Goal: Task Accomplishment & Management: Use online tool/utility

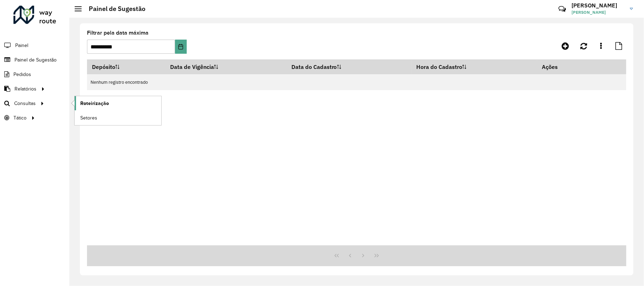
click at [87, 103] on span "Roteirização" at bounding box center [94, 103] width 29 height 7
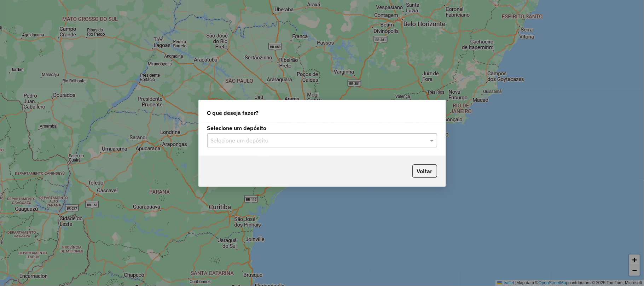
click at [302, 138] on input "text" at bounding box center [315, 140] width 209 height 8
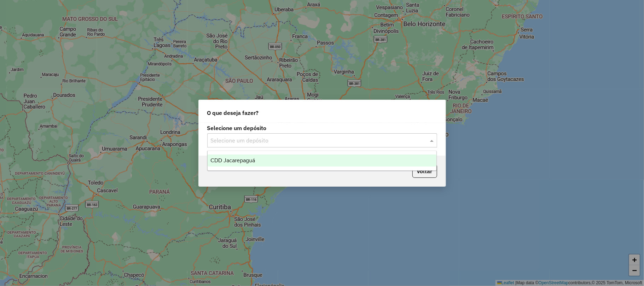
click at [304, 160] on div "CDD Jacarepaguá" at bounding box center [321, 160] width 229 height 12
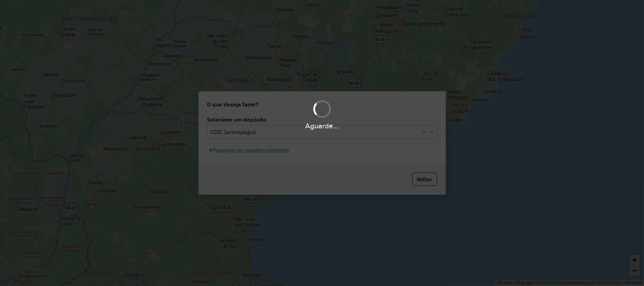
click at [268, 152] on div "Aguarde..." at bounding box center [322, 143] width 644 height 286
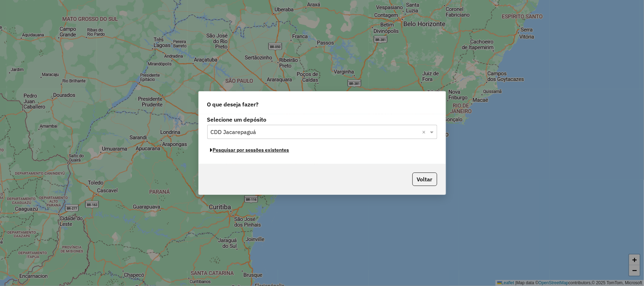
click at [268, 152] on button "Pesquisar por sessões existentes" at bounding box center [249, 150] width 85 height 11
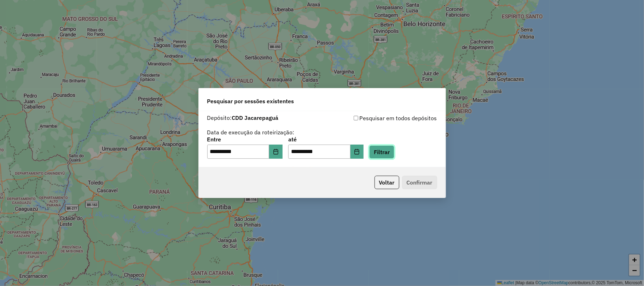
click at [388, 154] on button "Filtrar" at bounding box center [381, 151] width 25 height 13
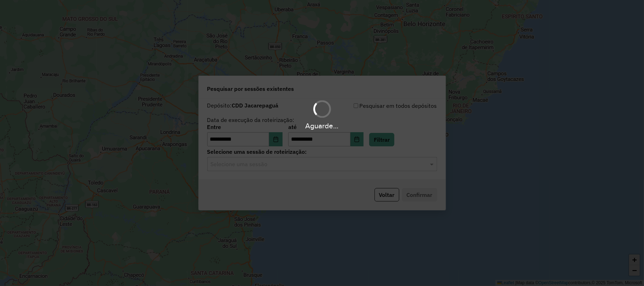
click at [283, 164] on input "text" at bounding box center [315, 164] width 209 height 8
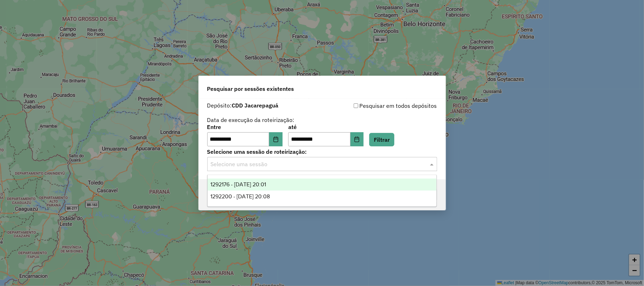
click at [293, 186] on div "1292176 - 10/10/2025 20:01" at bounding box center [321, 184] width 229 height 12
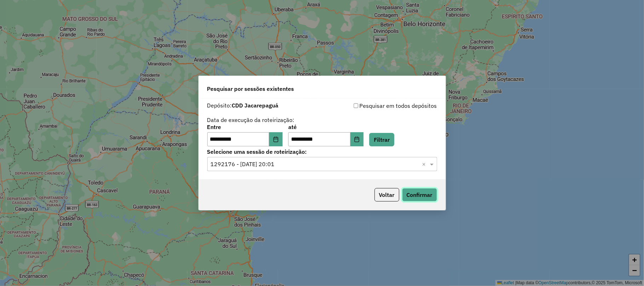
click at [413, 193] on button "Confirmar" at bounding box center [419, 194] width 35 height 13
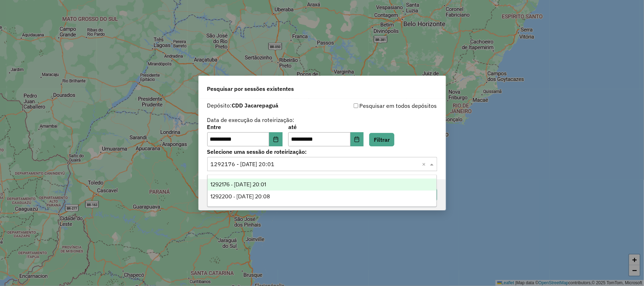
drag, startPoint x: 313, startPoint y: 162, endPoint x: 311, endPoint y: 165, distance: 3.6
click at [313, 162] on input "text" at bounding box center [315, 164] width 209 height 8
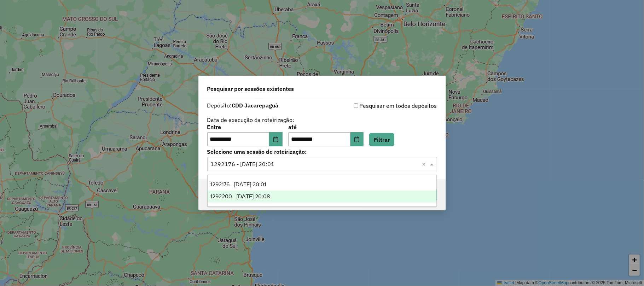
click at [297, 197] on div "1292200 - 10/10/2025 20:08" at bounding box center [321, 196] width 229 height 12
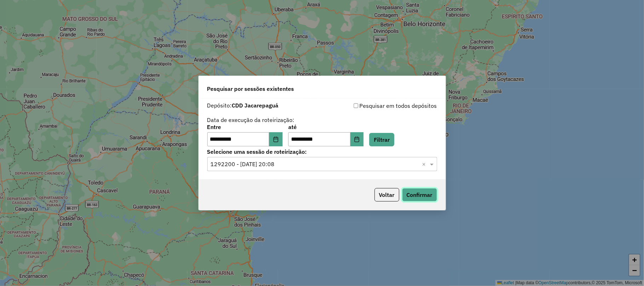
click at [419, 193] on button "Confirmar" at bounding box center [419, 194] width 35 height 13
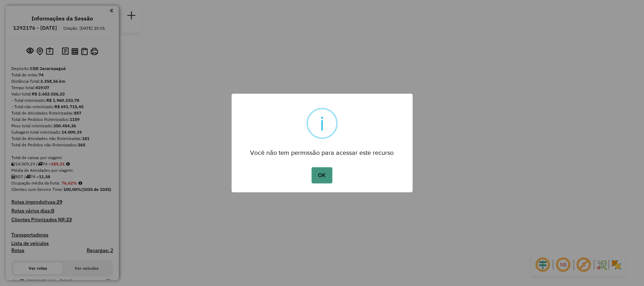
click at [317, 183] on div "OK No Cancel" at bounding box center [321, 175] width 181 height 20
click at [321, 178] on button "OK" at bounding box center [321, 175] width 21 height 16
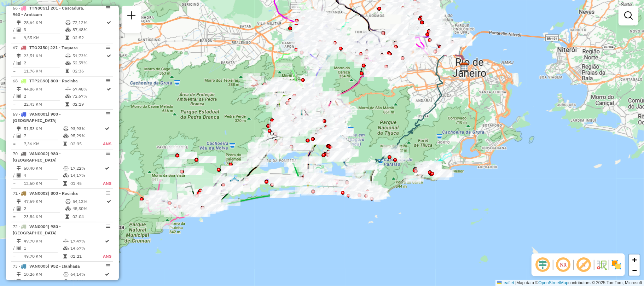
scroll to position [3133, 0]
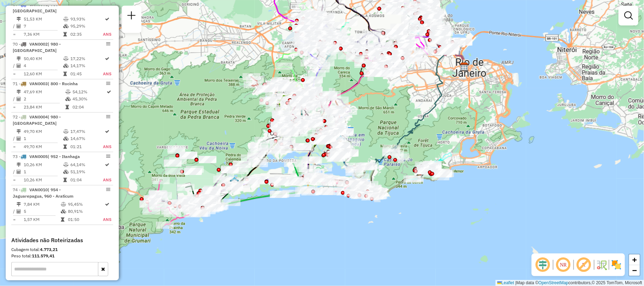
select select "**********"
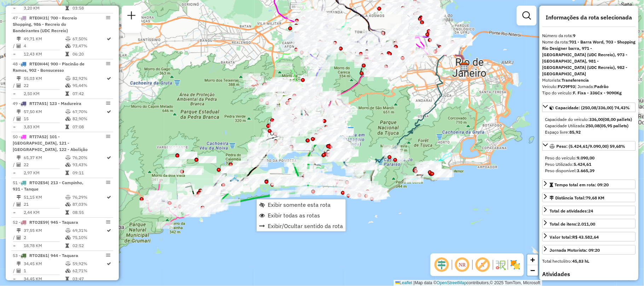
scroll to position [569, 0]
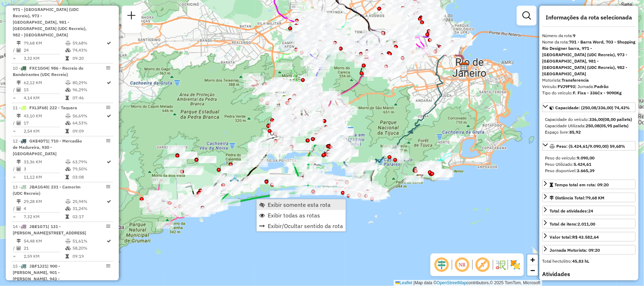
click at [276, 202] on span "Exibir somente esta rota" at bounding box center [299, 205] width 63 height 6
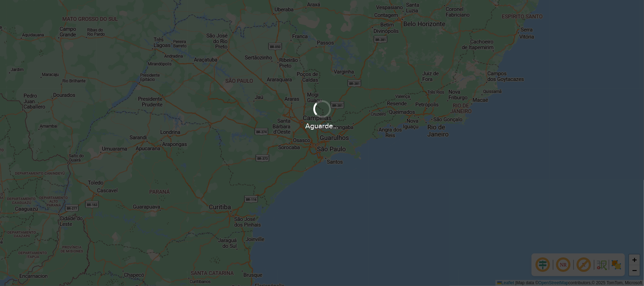
click at [380, 170] on div "Aguarde..." at bounding box center [322, 143] width 644 height 286
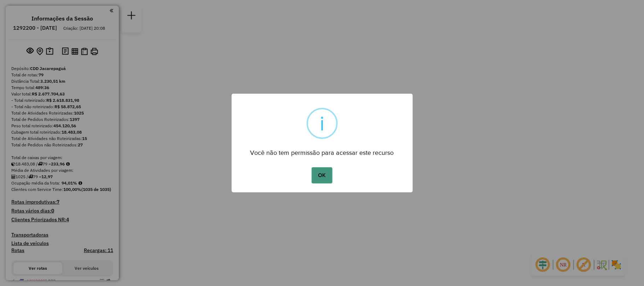
click at [331, 169] on button "OK" at bounding box center [321, 175] width 21 height 16
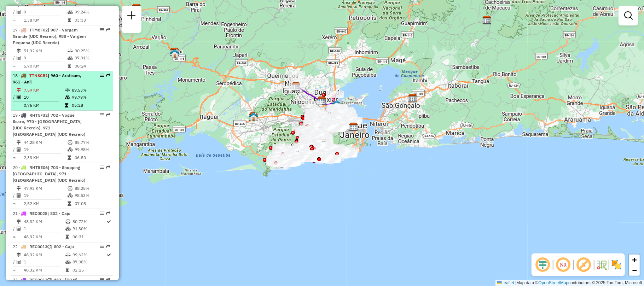
scroll to position [942, 0]
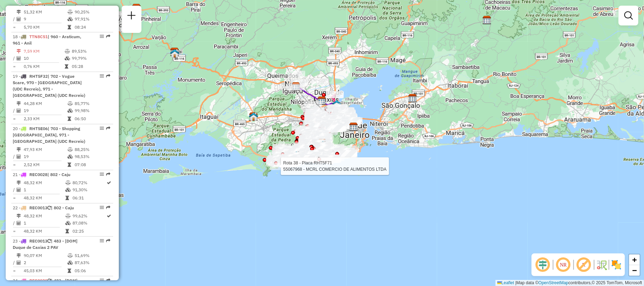
select select "**********"
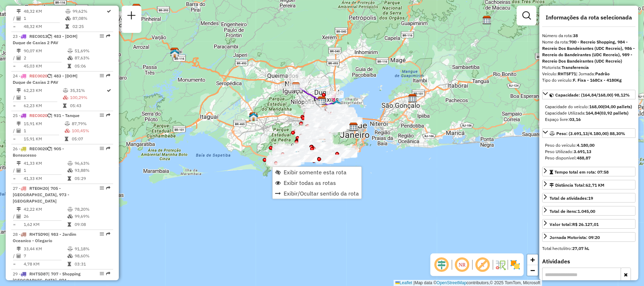
scroll to position [1758, 0]
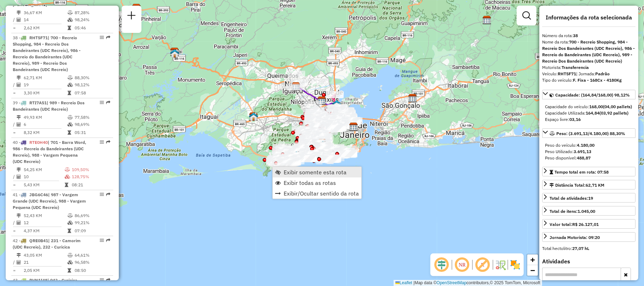
click at [300, 168] on link "Exibir somente esta rota" at bounding box center [316, 172] width 89 height 11
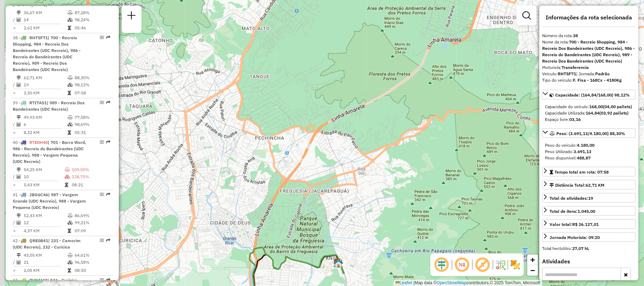
drag, startPoint x: 281, startPoint y: 64, endPoint x: 296, endPoint y: 111, distance: 48.8
click at [296, 111] on div "Janela de atendimento Grade de atendimento Capacidade Transportadoras Veículos …" at bounding box center [322, 143] width 644 height 286
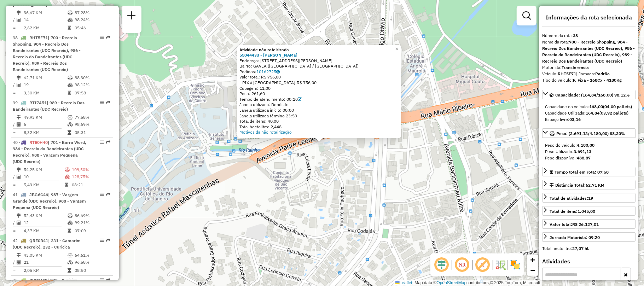
click at [303, 163] on div "Atividade não roteirizada 55044433 - [PERSON_NAME]: AV PADRE LEONEL FRANCA 01 B…" at bounding box center [322, 143] width 644 height 286
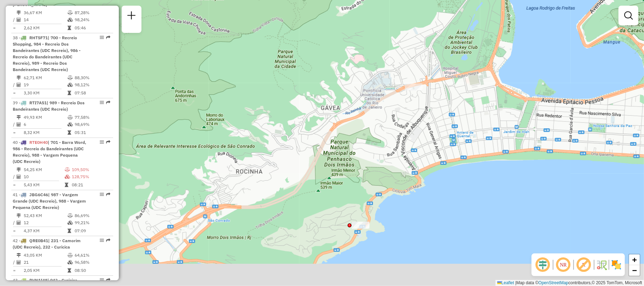
drag, startPoint x: 312, startPoint y: 235, endPoint x: 423, endPoint y: 146, distance: 142.1
click at [423, 146] on div "Janela de atendimento Grade de atendimento Capacidade Transportadoras Veículos …" at bounding box center [322, 143] width 644 height 286
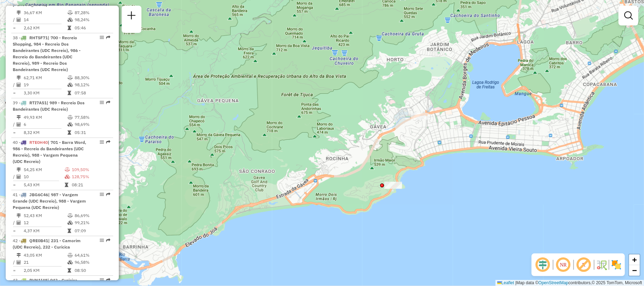
click at [389, 193] on div "Janela de atendimento Grade de atendimento Capacidade Transportadoras Veículos …" at bounding box center [322, 143] width 644 height 286
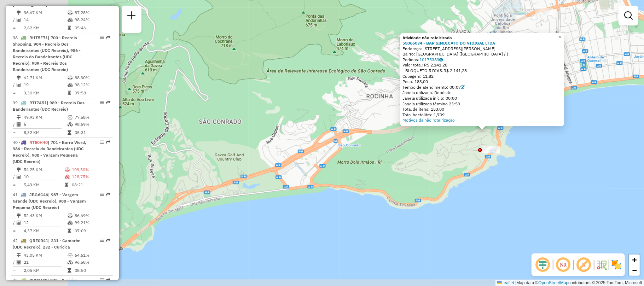
drag, startPoint x: 248, startPoint y: 178, endPoint x: 373, endPoint y: 168, distance: 125.9
click at [373, 168] on div "Atividade não roteirizada 55066034 - BAR SINDICATO DO VIDIGAL LTDA Endereço: Pr…" at bounding box center [322, 143] width 644 height 286
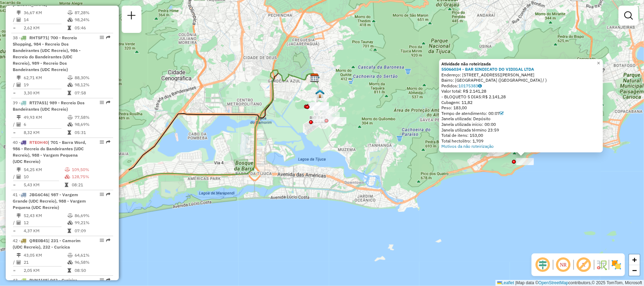
drag, startPoint x: 193, startPoint y: 196, endPoint x: 386, endPoint y: 190, distance: 193.0
click at [386, 190] on div "Atividade não roteirizada 55066034 - BAR SINDICATO DO VIDIGAL LTDA Endereço: Pr…" at bounding box center [322, 143] width 644 height 286
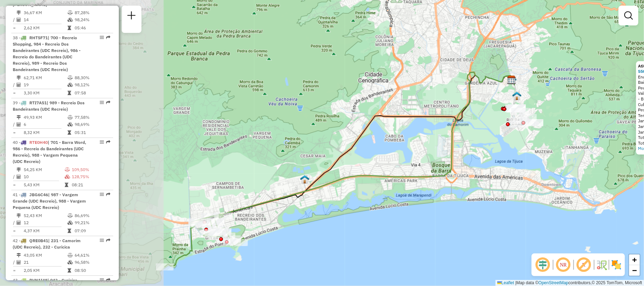
drag, startPoint x: 204, startPoint y: 182, endPoint x: 405, endPoint y: 184, distance: 201.1
click at [405, 184] on div "Atividade não roteirizada 55066034 - BAR SINDICATO DO VIDIGAL LTDA Endereço: Pr…" at bounding box center [322, 143] width 644 height 286
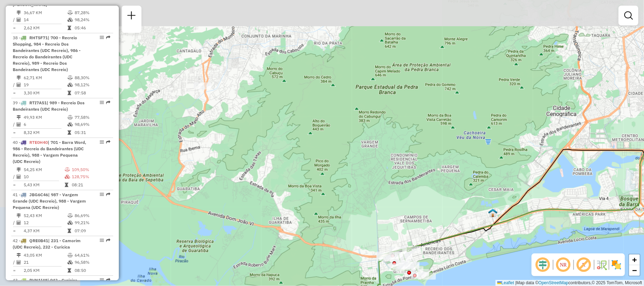
drag, startPoint x: 289, startPoint y: 214, endPoint x: 452, endPoint y: 272, distance: 173.1
click at [452, 272] on div "Atividade não roteirizada 55066034 - BAR SINDICATO DO VIDIGAL LTDA Endereço: Pr…" at bounding box center [322, 143] width 644 height 286
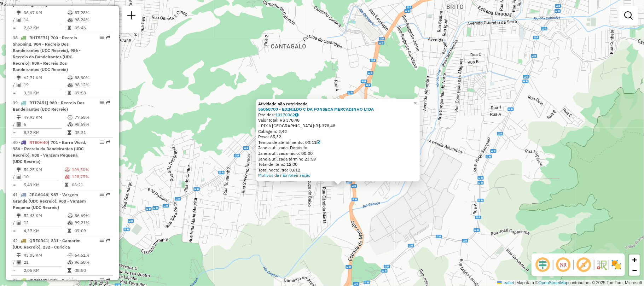
click at [419, 105] on link "×" at bounding box center [415, 103] width 8 height 8
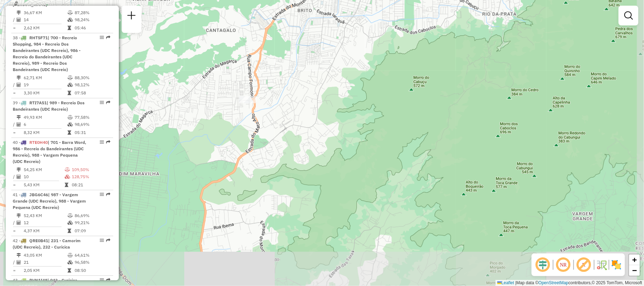
drag, startPoint x: 424, startPoint y: 188, endPoint x: 297, endPoint y: 116, distance: 146.1
click at [297, 116] on div "Janela de atendimento Grade de atendimento Capacidade Transportadoras Veículos …" at bounding box center [322, 143] width 644 height 286
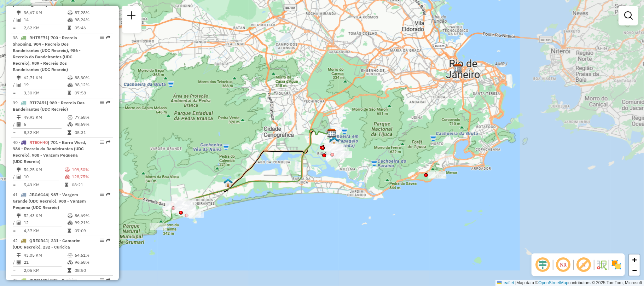
drag, startPoint x: 375, startPoint y: 160, endPoint x: 193, endPoint y: 142, distance: 182.9
click at [193, 142] on div "Janela de atendimento Grade de atendimento Capacidade Transportadoras Veículos …" at bounding box center [322, 143] width 644 height 286
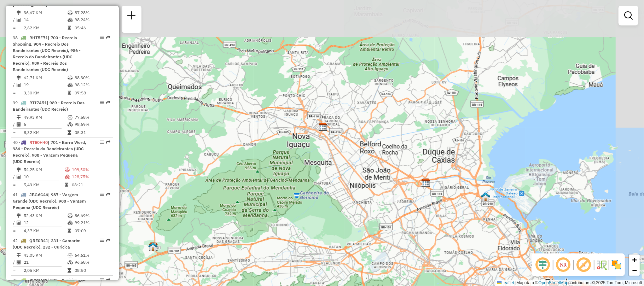
drag, startPoint x: 392, startPoint y: 74, endPoint x: 360, endPoint y: 110, distance: 48.6
click at [360, 110] on div "Janela de atendimento Grade de atendimento Capacidade Transportadoras Veículos …" at bounding box center [322, 143] width 644 height 286
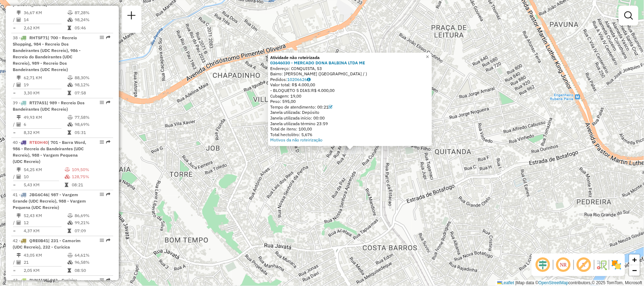
click at [431, 59] on div "Atividade não roteirizada 03646030 - MERCADO DONA BALBINA LTDA ME Endereço: [ST…" at bounding box center [350, 100] width 164 height 94
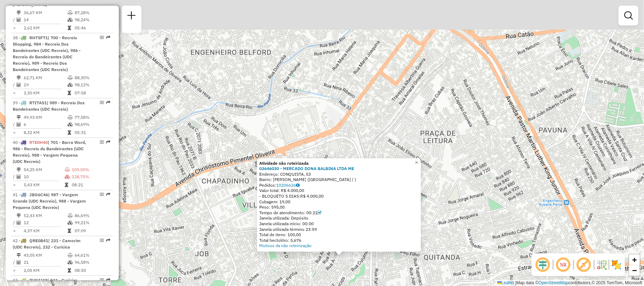
drag, startPoint x: 446, startPoint y: 51, endPoint x: 462, endPoint y: 163, distance: 113.5
click at [463, 163] on div "Atividade não roteirizada 03646030 - MERCADO DONA BALBINA LTDA ME Endereço: [ST…" at bounding box center [322, 143] width 644 height 286
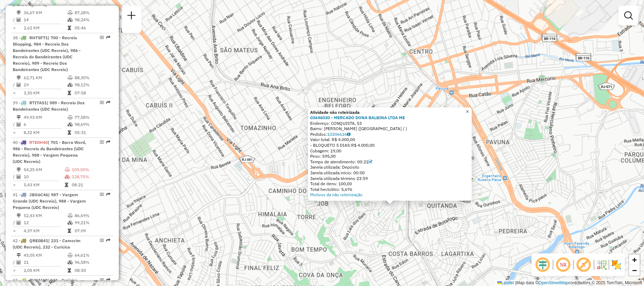
drag, startPoint x: 470, startPoint y: 109, endPoint x: 422, endPoint y: 112, distance: 48.1
click at [469, 110] on span "×" at bounding box center [466, 111] width 3 height 6
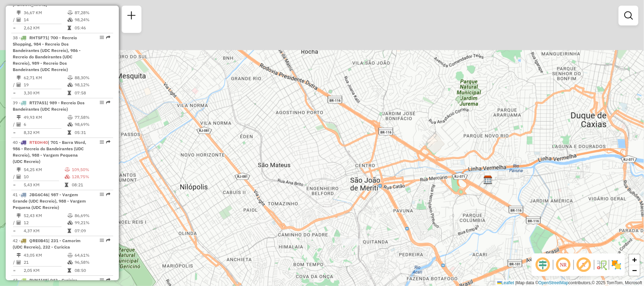
drag, startPoint x: 351, startPoint y: 102, endPoint x: 331, endPoint y: 174, distance: 74.2
click at [331, 174] on div "Janela de atendimento Grade de atendimento Capacidade Transportadoras Veículos …" at bounding box center [322, 143] width 644 height 286
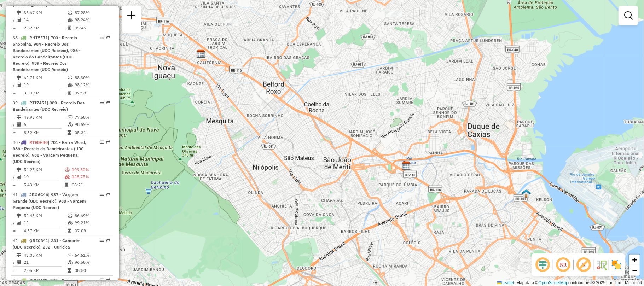
click at [227, 26] on div at bounding box center [229, 22] width 18 height 7
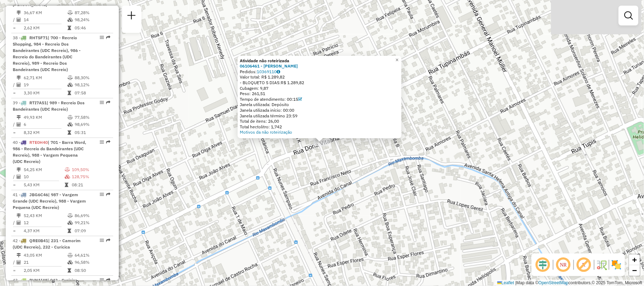
click at [412, 128] on div "Atividade não roteirizada 06106461 - [PERSON_NAME]: 10369110 Valor total: R$ 1.…" at bounding box center [322, 143] width 644 height 286
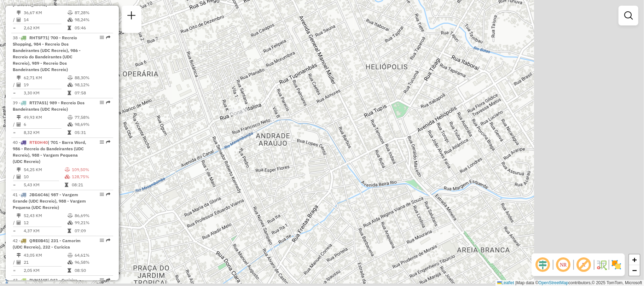
drag, startPoint x: 486, startPoint y: 105, endPoint x: 337, endPoint y: 78, distance: 150.8
click at [338, 78] on div "Janela de atendimento Grade de atendimento Capacidade Transportadoras Veículos …" at bounding box center [322, 143] width 644 height 286
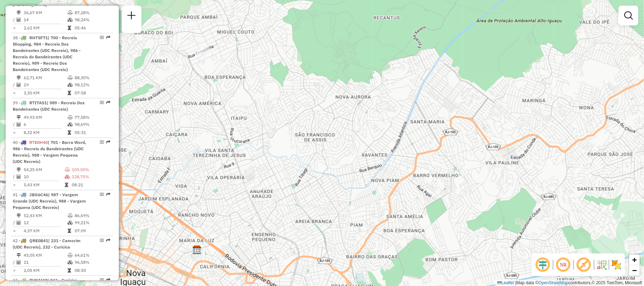
drag, startPoint x: 420, startPoint y: 106, endPoint x: 311, endPoint y: 207, distance: 148.3
click at [311, 207] on div "Janela de atendimento Grade de atendimento Capacidade Transportadoras Veículos …" at bounding box center [322, 143] width 644 height 286
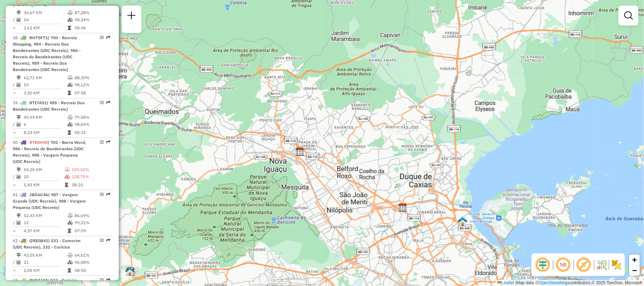
click at [296, 106] on div at bounding box center [302, 102] width 18 height 7
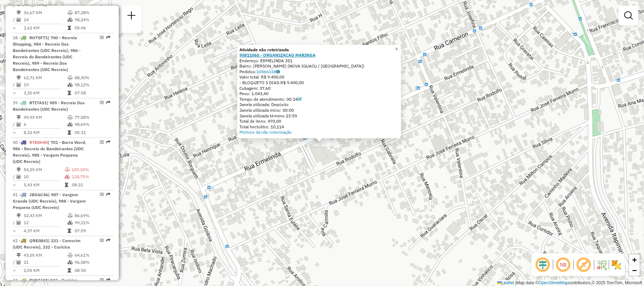
copy div "95811065 - ORGANIZACAO [PERSON_NAME]: ERMELINDA 351"
drag, startPoint x: 298, startPoint y: 60, endPoint x: 242, endPoint y: 55, distance: 56.0
click at [242, 55] on div "Atividade não roteirizada 95811065 - ORGANIZACAO MARINGA Endereço: ERMELINDA 35…" at bounding box center [318, 91] width 159 height 88
click at [337, 162] on div "Atividade não roteirizada 95811065 - ORGANIZACAO MARINGA Endereço: ERMELINDA 35…" at bounding box center [322, 143] width 644 height 286
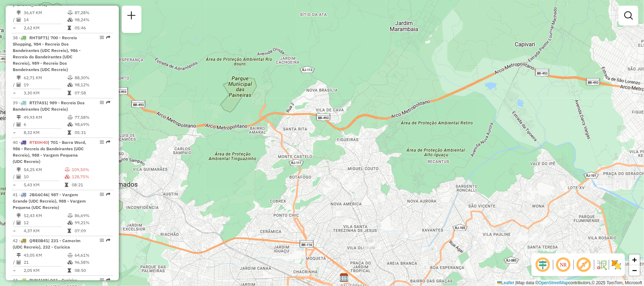
click at [370, 249] on div "Janela de atendimento Grade de atendimento Capacidade Transportadoras Veículos …" at bounding box center [322, 143] width 644 height 286
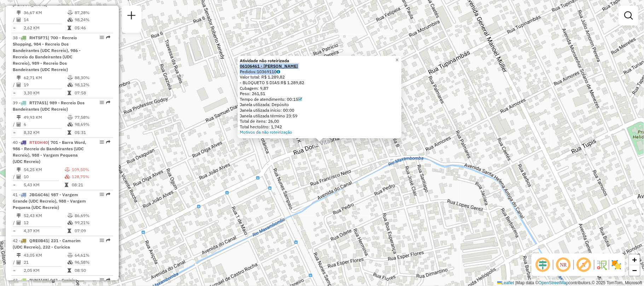
copy div "06106461 - [PERSON_NAME]: 10369110"
drag, startPoint x: 293, startPoint y: 71, endPoint x: 242, endPoint y: 64, distance: 51.4
click at [242, 64] on div "Atividade não roteirizada 06106461 - [PERSON_NAME]: 10369110 Valor total: R$ 1.…" at bounding box center [319, 96] width 159 height 77
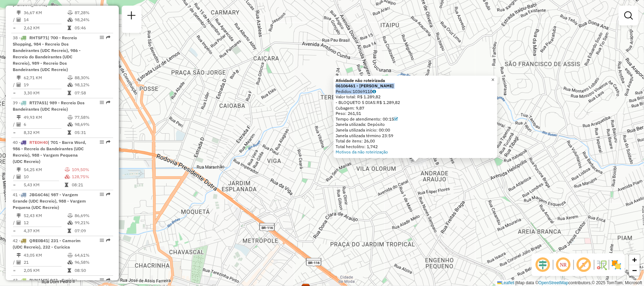
click at [494, 78] on span "×" at bounding box center [492, 80] width 3 height 6
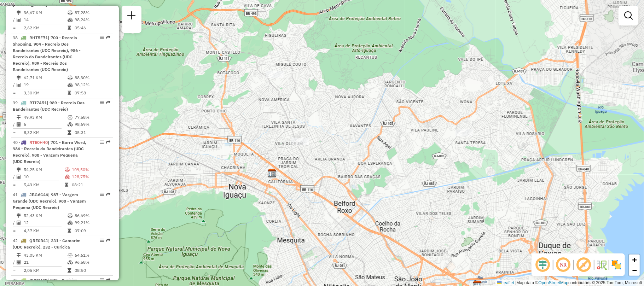
drag, startPoint x: 539, startPoint y: 146, endPoint x: 415, endPoint y: 142, distance: 123.7
click at [334, 162] on div "Janela de atendimento Grade de atendimento Capacidade Transportadoras Veículos …" at bounding box center [322, 143] width 644 height 286
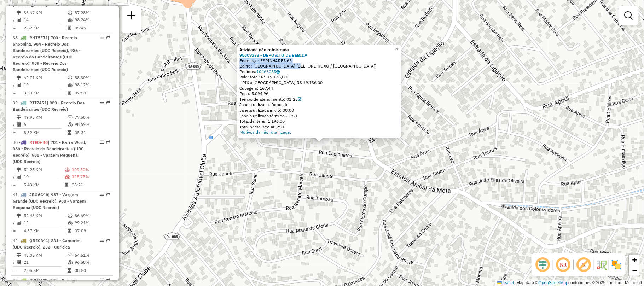
drag, startPoint x: 257, startPoint y: 67, endPoint x: 298, endPoint y: 69, distance: 41.0
click at [298, 69] on div "Atividade não roteirizada 95809233 - DEPOSITO DE BEBIDA Endereço: ESPINHARES 65…" at bounding box center [318, 91] width 159 height 88
click at [296, 61] on div "Endereço: ESPINHARES 65" at bounding box center [318, 61] width 159 height 6
click at [297, 60] on div "Endereço: ESPINHARES 65" at bounding box center [318, 61] width 159 height 6
click at [317, 78] on div "Valor total: R$ 19.136,00" at bounding box center [318, 77] width 159 height 6
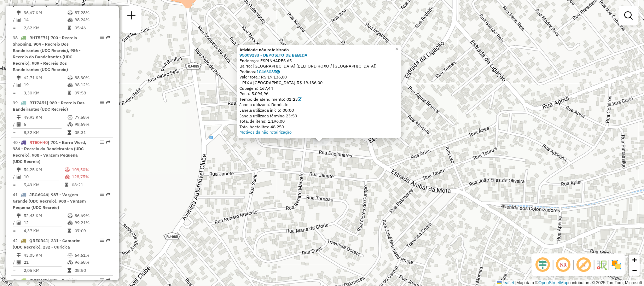
drag, startPoint x: 296, startPoint y: 60, endPoint x: 241, endPoint y: 55, distance: 55.7
click at [241, 55] on div "Atividade não roteirizada 95809233 - DEPOSITO DE BEBIDA Endereço: ESPINHARES 65…" at bounding box center [319, 92] width 164 height 94
copy div "95809233 - DEPOSITO DE BEBIDA Endereço: ESPINHARES 65"
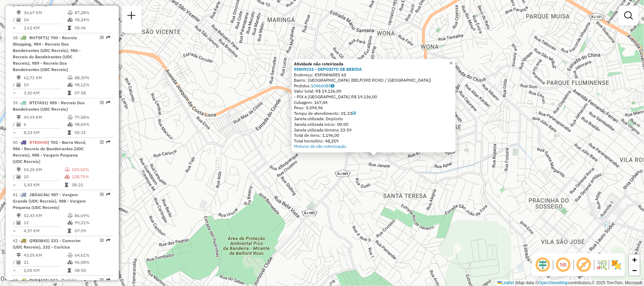
click at [452, 63] on span "×" at bounding box center [450, 63] width 3 height 6
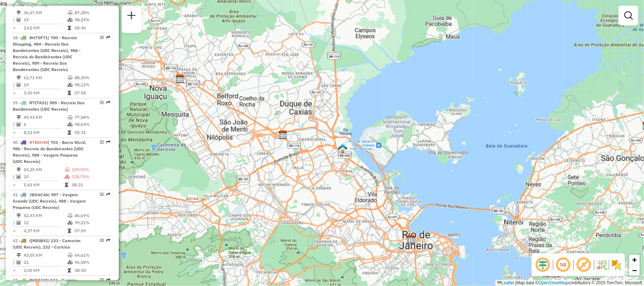
drag, startPoint x: 417, startPoint y: 195, endPoint x: 280, endPoint y: 95, distance: 169.6
click at [280, 95] on div "Janela de atendimento Grade de atendimento Capacidade Transportadoras Veículos …" at bounding box center [322, 143] width 644 height 286
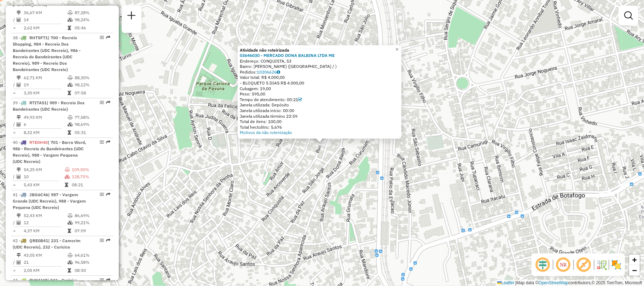
drag, startPoint x: 298, startPoint y: 58, endPoint x: 241, endPoint y: 55, distance: 57.3
click at [241, 55] on div "Atividade não roteirizada 03646030 - MERCADO DONA BALBINA LTDA ME Endereço: [ST…" at bounding box center [319, 92] width 164 height 94
copy div "03646030 - MERCADO DONA BALBINA LTDA ME Endereço: CONQUISTA, 53"
click at [398, 47] on span "×" at bounding box center [396, 49] width 3 height 6
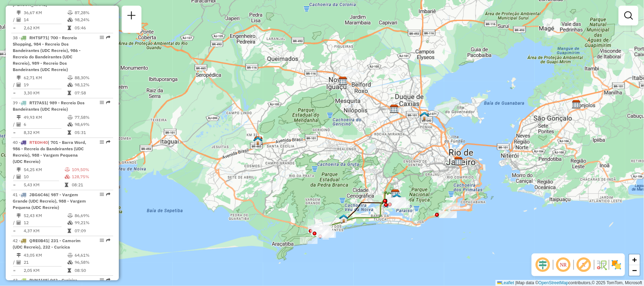
drag, startPoint x: 368, startPoint y: 232, endPoint x: 326, endPoint y: 177, distance: 69.6
click at [326, 177] on div "Janela de atendimento Grade de atendimento Capacidade Transportadoras Veículos …" at bounding box center [322, 143] width 644 height 286
click at [268, 190] on div at bounding box center [271, 186] width 18 height 7
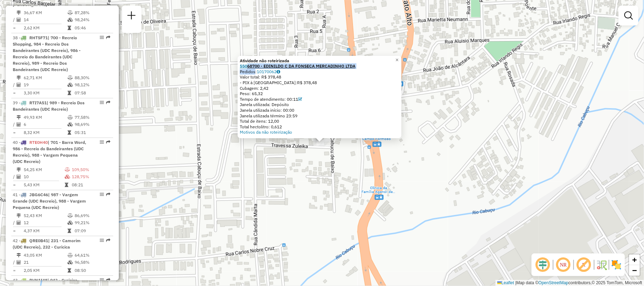
drag, startPoint x: 255, startPoint y: 71, endPoint x: 249, endPoint y: 66, distance: 7.8
click at [249, 66] on div "Atividade não roteirizada 55068700 - EDINILDO C DA FONSECA MERCADINHO LTDA Pedi…" at bounding box center [319, 96] width 159 height 77
copy div "68700 - EDINILDO C DA FONSECA MERCADINHO LTDA Pedido"
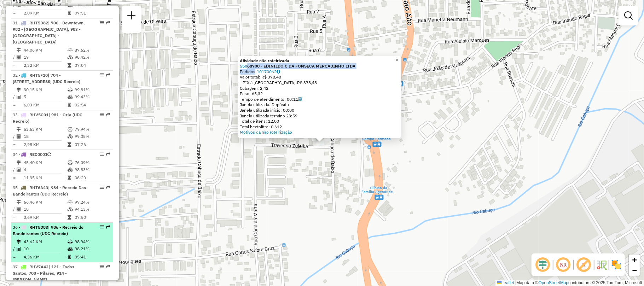
scroll to position [1326, 0]
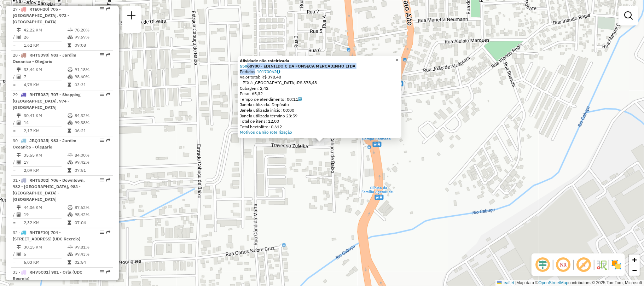
click at [398, 57] on span "×" at bounding box center [396, 60] width 3 height 6
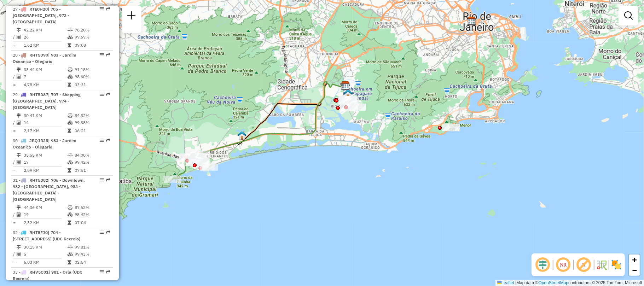
drag, startPoint x: 372, startPoint y: 193, endPoint x: 212, endPoint y: 74, distance: 199.2
click at [212, 74] on div "Janela de atendimento Grade de atendimento Capacidade Transportadoras Veículos …" at bounding box center [322, 143] width 644 height 286
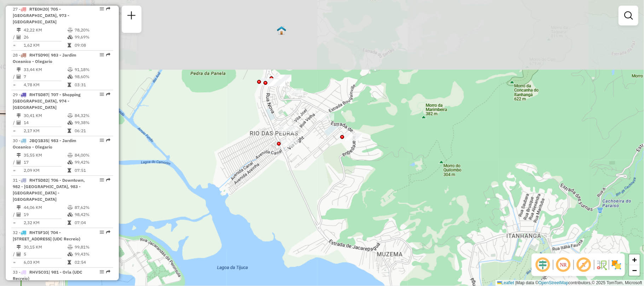
drag, startPoint x: 269, startPoint y: 101, endPoint x: 309, endPoint y: 171, distance: 80.7
click at [309, 171] on div "Janela de atendimento Grade de atendimento Capacidade Transportadoras Veículos …" at bounding box center [322, 143] width 644 height 286
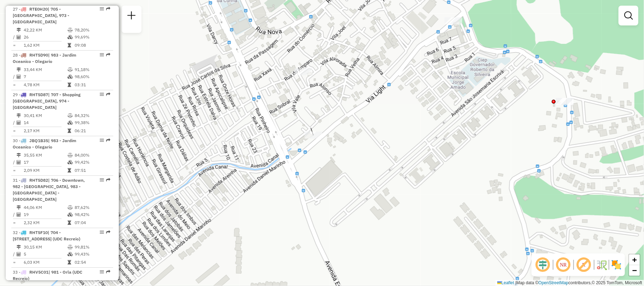
click at [310, 141] on div "Janela de atendimento Grade de atendimento Capacidade Transportadoras Veículos …" at bounding box center [322, 143] width 644 height 286
click at [566, 102] on div "Janela de atendimento Grade de atendimento Capacidade Transportadoras Veículos …" at bounding box center [322, 143] width 644 height 286
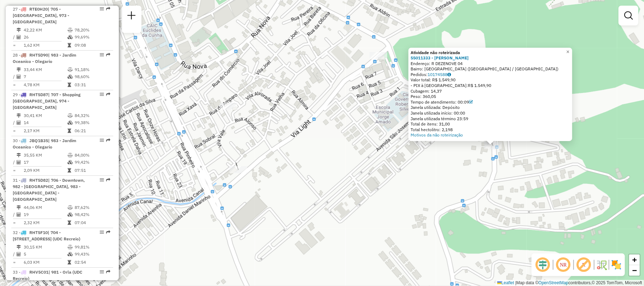
drag, startPoint x: 251, startPoint y: 165, endPoint x: 421, endPoint y: 168, distance: 170.7
click at [421, 168] on div "Atividade não roteirizada 55011333 - [PERSON_NAME]: R DEZENOVE 04 Bairro: [GEOG…" at bounding box center [322, 143] width 644 height 286
click at [569, 52] on span "×" at bounding box center [567, 52] width 3 height 6
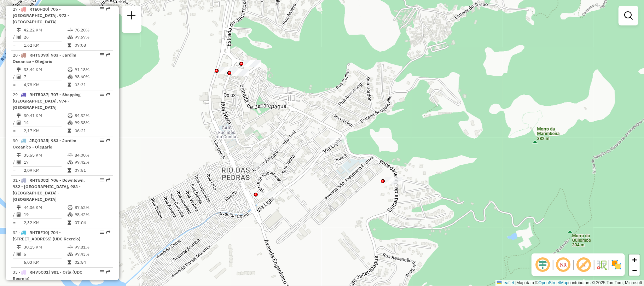
drag, startPoint x: 301, startPoint y: 170, endPoint x: 315, endPoint y: 184, distance: 19.3
click at [315, 184] on div "Janela de atendimento Grade de atendimento Capacidade Transportadoras Veículos …" at bounding box center [322, 143] width 644 height 286
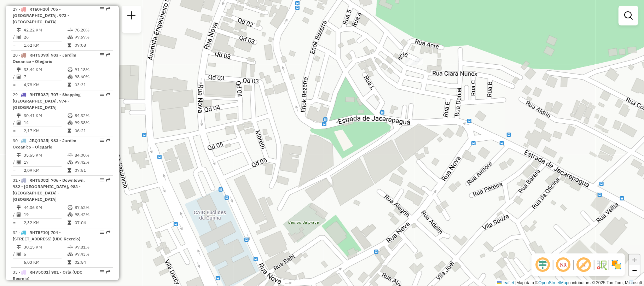
click at [289, 191] on div "Janela de atendimento Grade de atendimento Capacidade Transportadoras Veículos …" at bounding box center [322, 143] width 644 height 286
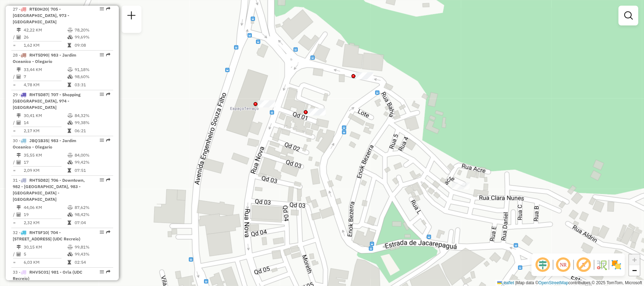
click at [264, 107] on div at bounding box center [267, 103] width 18 height 7
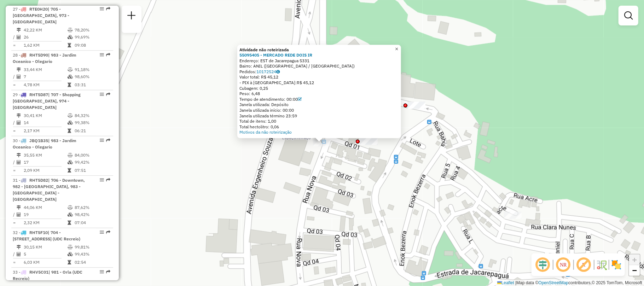
click at [398, 47] on span "×" at bounding box center [396, 49] width 3 height 6
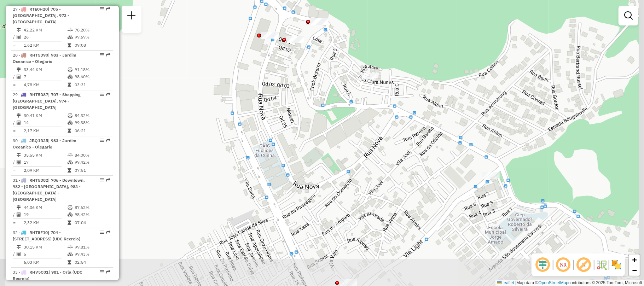
drag, startPoint x: 459, startPoint y: 225, endPoint x: 366, endPoint y: 102, distance: 154.4
click at [366, 102] on div "Janela de atendimento Grade de atendimento Capacidade Transportadoras Veículos …" at bounding box center [322, 143] width 644 height 286
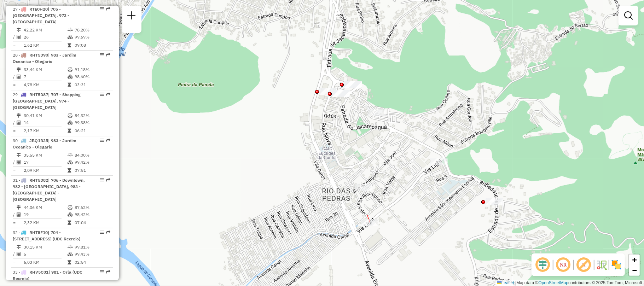
click at [361, 226] on div at bounding box center [370, 222] width 18 height 7
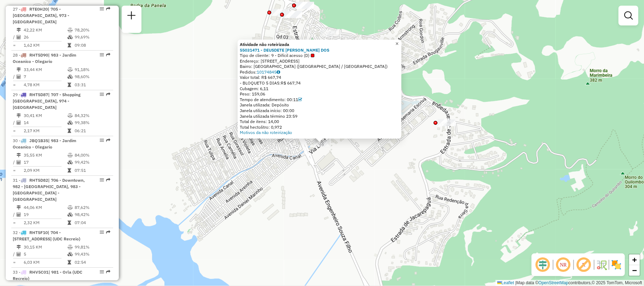
click at [398, 44] on span "×" at bounding box center [396, 44] width 3 height 6
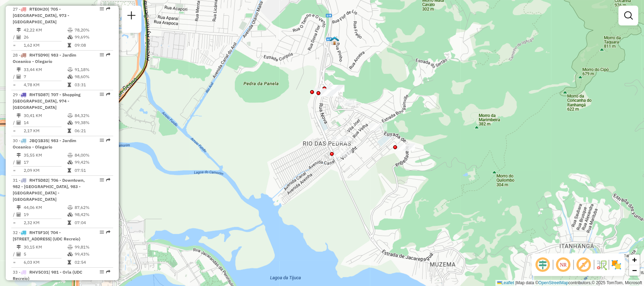
drag, startPoint x: 364, startPoint y: 139, endPoint x: 368, endPoint y: 153, distance: 14.3
click at [368, 153] on div "Janela de atendimento Grade de atendimento Capacidade Transportadoras Veículos …" at bounding box center [322, 143] width 644 height 286
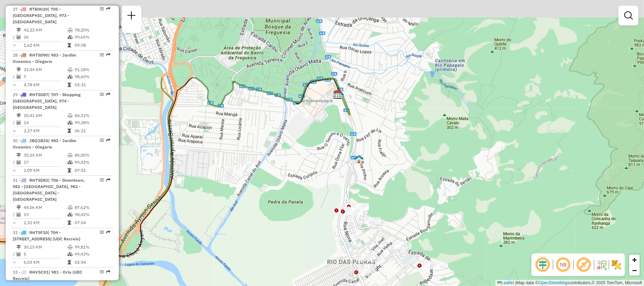
drag, startPoint x: 419, startPoint y: 66, endPoint x: 450, endPoint y: 199, distance: 135.6
click at [450, 199] on div "Janela de atendimento Grade de atendimento Capacidade Transportadoras Veículos …" at bounding box center [322, 143] width 644 height 286
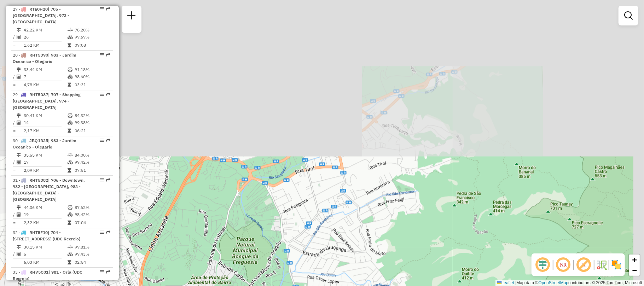
drag, startPoint x: 429, startPoint y: 32, endPoint x: 389, endPoint y: 245, distance: 216.8
click at [389, 245] on div "Janela de atendimento Grade de atendimento Capacidade Transportadoras Veículos …" at bounding box center [322, 143] width 644 height 286
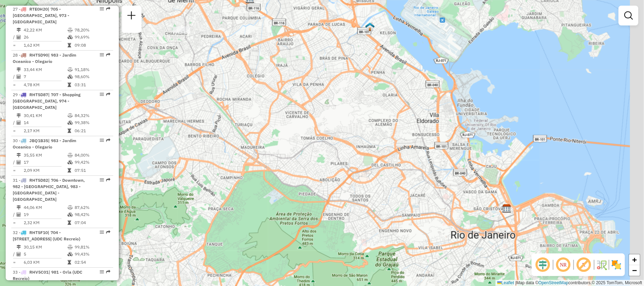
drag, startPoint x: 481, startPoint y: 85, endPoint x: 316, endPoint y: 220, distance: 213.3
click at [316, 220] on div "Janela de atendimento Grade de atendimento Capacidade Transportadoras Veículos …" at bounding box center [322, 143] width 644 height 286
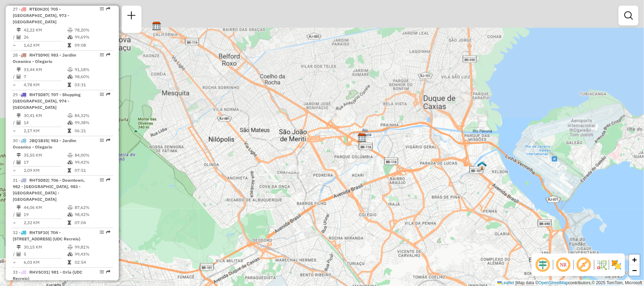
drag, startPoint x: 340, startPoint y: 99, endPoint x: 427, endPoint y: 201, distance: 134.1
click at [427, 201] on div "Janela de atendimento Grade de atendimento Capacidade Transportadoras Veículos …" at bounding box center [322, 143] width 644 height 286
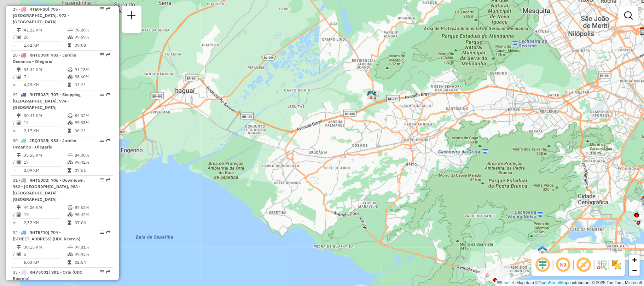
drag, startPoint x: 200, startPoint y: 183, endPoint x: 497, endPoint y: 48, distance: 325.8
click at [497, 48] on div "Janela de atendimento Grade de atendimento Capacidade Transportadoras Veículos …" at bounding box center [322, 143] width 644 height 286
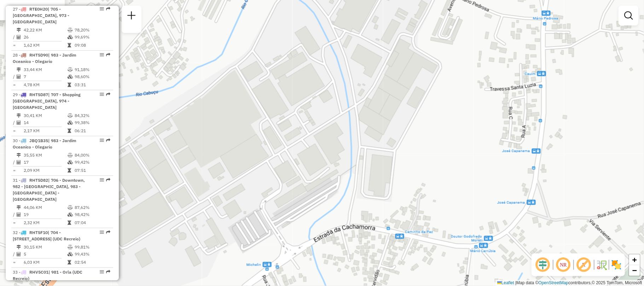
drag, startPoint x: 512, startPoint y: 197, endPoint x: 175, endPoint y: 79, distance: 356.5
click at [175, 79] on div "Atividade não roteirizada 55068700 - EDINILDO C DA FONSECA MERCADINHO LTDA Pedi…" at bounding box center [322, 143] width 644 height 286
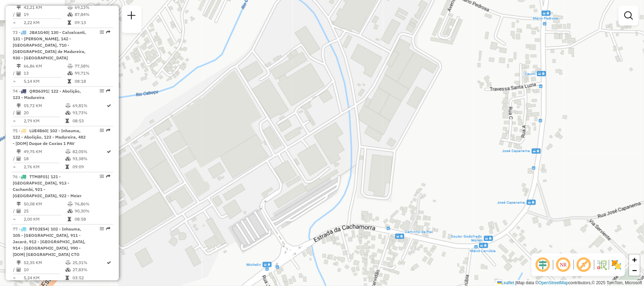
scroll to position [3395, 0]
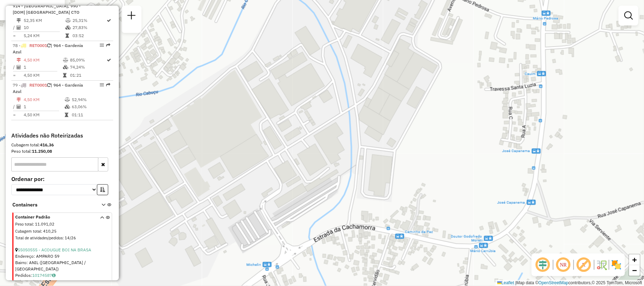
scroll to position [3592, 0]
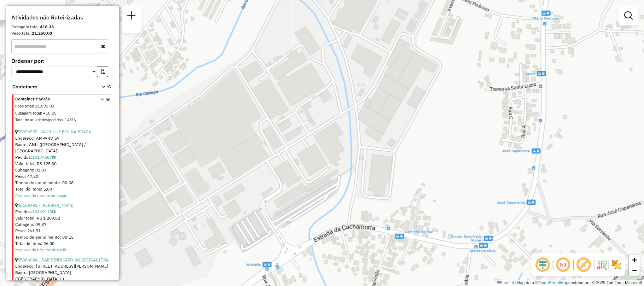
click at [66, 257] on link "55066034 - BAR SINDICATO DO VIDIGAL LTDA" at bounding box center [63, 259] width 91 height 5
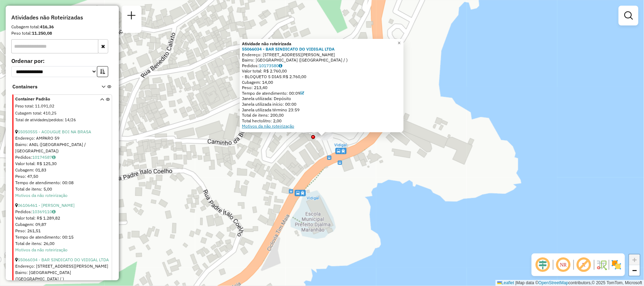
click at [273, 126] on link "Motivos da não roteirização" at bounding box center [268, 125] width 52 height 5
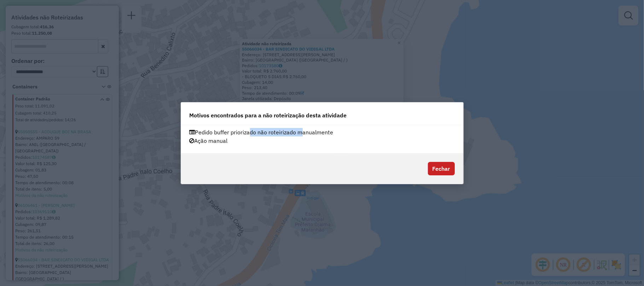
drag, startPoint x: 247, startPoint y: 134, endPoint x: 300, endPoint y: 131, distance: 53.1
click at [300, 131] on div "Pedido buffer priorizado não roteirizado manualmente" at bounding box center [322, 132] width 274 height 8
click at [301, 135] on div "Pedido buffer priorizado não roteirizado manualmente" at bounding box center [322, 132] width 274 height 8
click at [445, 163] on button "Fechar" at bounding box center [441, 168] width 27 height 13
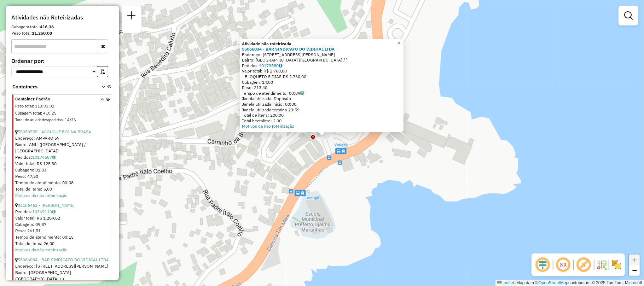
click at [322, 199] on div "Atividade não roteirizada 55066034 - BAR SINDICATO DO VIDIGAL LTDA Endereço: Pr…" at bounding box center [322, 143] width 644 height 286
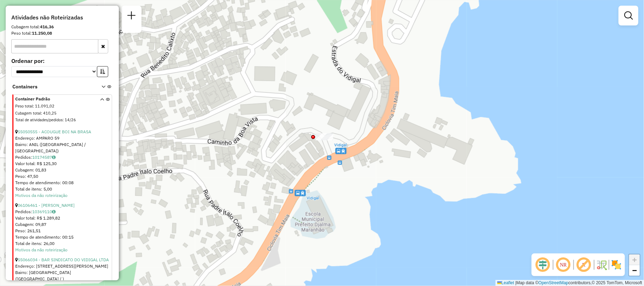
click at [326, 140] on div at bounding box center [324, 136] width 18 height 7
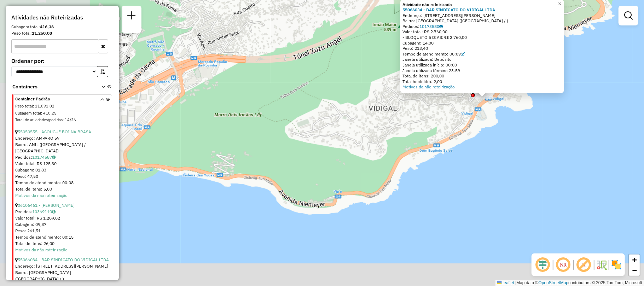
drag, startPoint x: 249, startPoint y: 204, endPoint x: 430, endPoint y: 153, distance: 187.1
click at [430, 153] on div "Atividade não roteirizada 55066034 - BAR SINDICATO DO VIDIGAL LTDA Endereço: Pr…" at bounding box center [322, 143] width 644 height 286
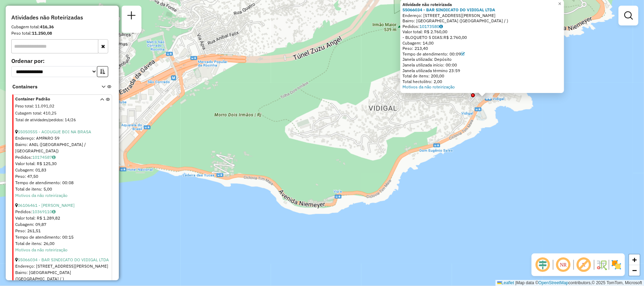
click at [375, 185] on div "Atividade não roteirizada 55066034 - BAR SINDICATO DO VIDIGAL LTDA Endereço: Pr…" at bounding box center [322, 143] width 644 height 286
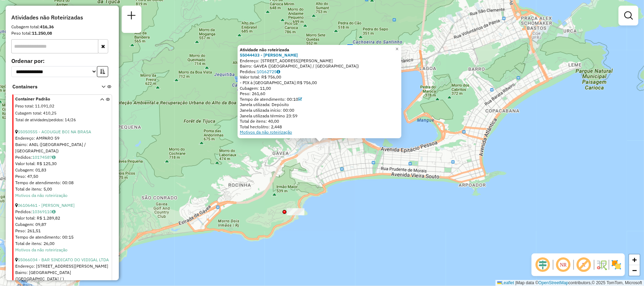
click at [256, 134] on link "Motivos da não roteirização" at bounding box center [266, 131] width 52 height 5
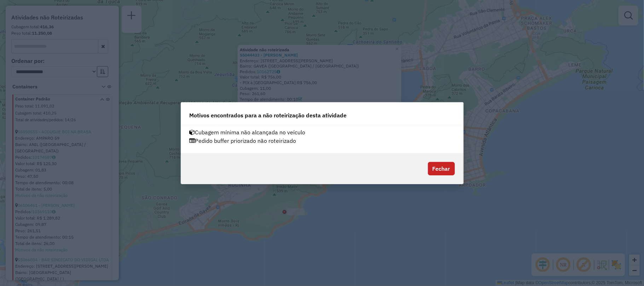
drag, startPoint x: 247, startPoint y: 142, endPoint x: 299, endPoint y: 141, distance: 52.3
click at [299, 141] on div "Pedido buffer priorizado não roteirizado" at bounding box center [322, 140] width 274 height 8
click at [318, 148] on div "Cubagem mínima não alcançada no veículo Pedido buffer priorizado não roteirizado" at bounding box center [322, 139] width 282 height 28
click at [448, 168] on button "Fechar" at bounding box center [441, 168] width 27 height 13
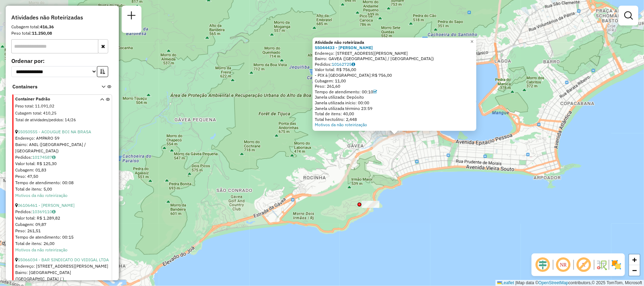
drag, startPoint x: 332, startPoint y: 161, endPoint x: 407, endPoint y: 151, distance: 75.9
click at [407, 151] on div "Atividade não roteirizada 55044433 - [PERSON_NAME]: AV PADRE LEONEL FRANCA 01 B…" at bounding box center [322, 143] width 644 height 286
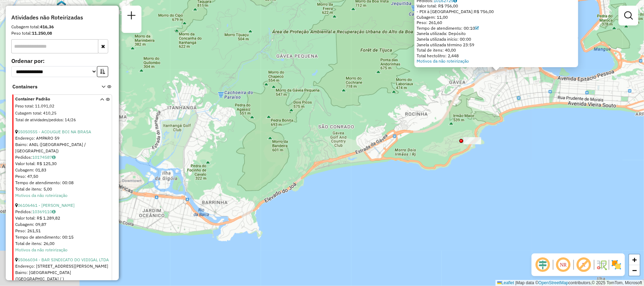
drag, startPoint x: 217, startPoint y: 219, endPoint x: 327, endPoint y: 144, distance: 133.8
click at [327, 144] on div "Atividade não roteirizada 55044433 - [PERSON_NAME]: AV PADRE LEONEL FRANCA 01 B…" at bounding box center [322, 143] width 644 height 286
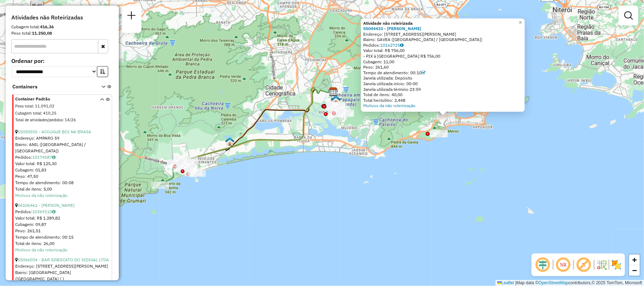
drag, startPoint x: 198, startPoint y: 195, endPoint x: 286, endPoint y: 184, distance: 88.4
click at [286, 184] on div "Atividade não roteirizada 55044433 - [PERSON_NAME]: AV PADRE LEONEL FRANCA 01 B…" at bounding box center [322, 143] width 644 height 286
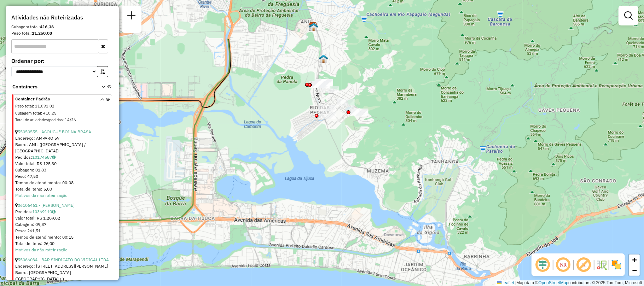
drag, startPoint x: 327, startPoint y: 90, endPoint x: 328, endPoint y: 156, distance: 66.4
click at [328, 158] on div "Atividade não roteirizada 55044433 - [PERSON_NAME]: AV PADRE LEONEL FRANCA 01 B…" at bounding box center [322, 143] width 644 height 286
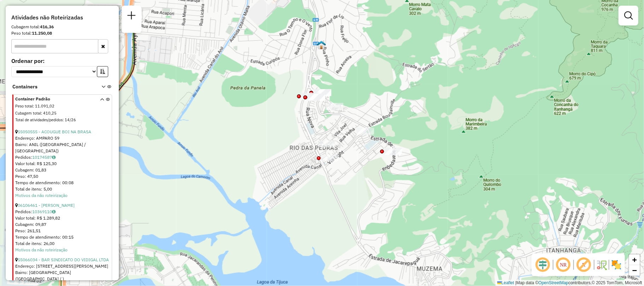
drag, startPoint x: 342, startPoint y: 91, endPoint x: 355, endPoint y: 147, distance: 57.3
click at [354, 148] on div "Atividade não roteirizada 55044433 - [PERSON_NAME]: AV PADRE LEONEL FRANCA 01 B…" at bounding box center [322, 143] width 644 height 286
click at [356, 149] on div "Atividade não roteirizada 55044433 - [PERSON_NAME]: AV PADRE LEONEL FRANCA 01 B…" at bounding box center [322, 143] width 644 height 286
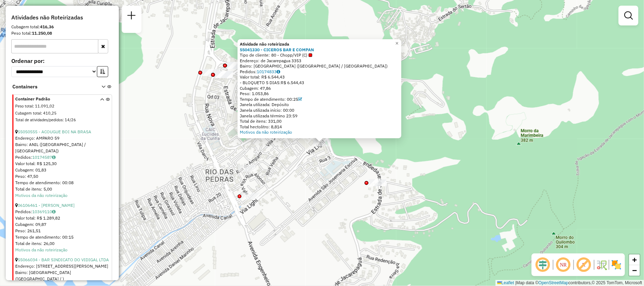
click at [426, 142] on div "Atividade não roteirizada 55041330 - [PERSON_NAME] BAR E COMPAN Tipo de cliente…" at bounding box center [322, 143] width 644 height 286
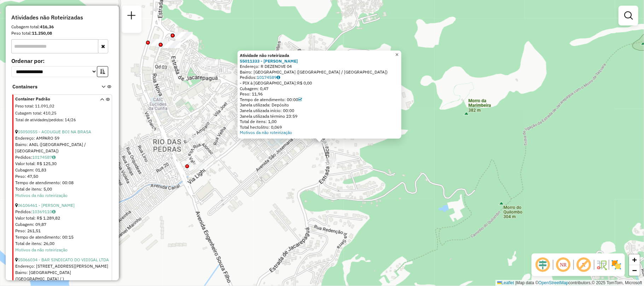
click at [398, 52] on span "×" at bounding box center [396, 55] width 3 height 6
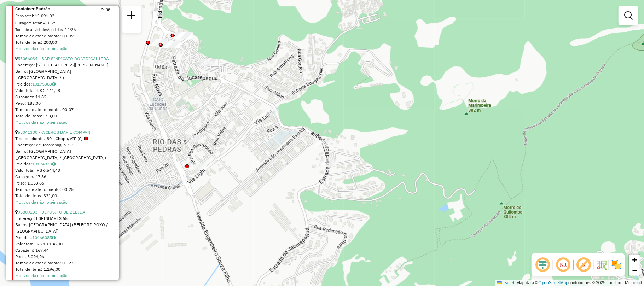
scroll to position [4141, 0]
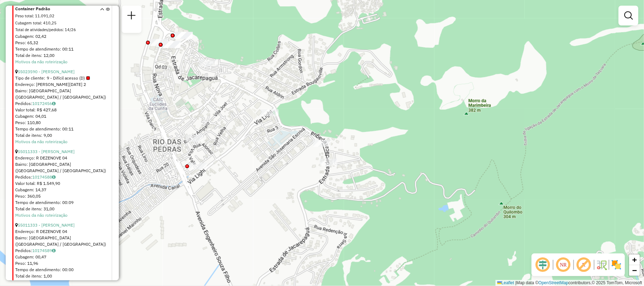
click at [204, 233] on div "Janela de atendimento Grade de atendimento Capacidade Transportadoras Veículos …" at bounding box center [322, 143] width 644 height 286
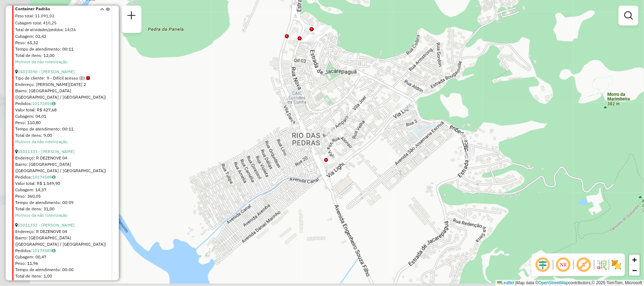
drag, startPoint x: 276, startPoint y: 196, endPoint x: 413, endPoint y: 189, distance: 138.0
click at [413, 189] on div "Janela de atendimento Grade de atendimento Capacidade Transportadoras Veículos …" at bounding box center [322, 143] width 644 height 286
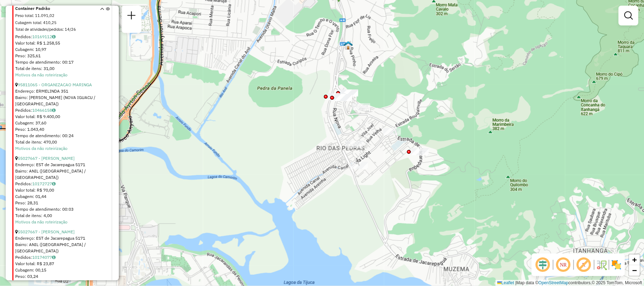
scroll to position [5143, 0]
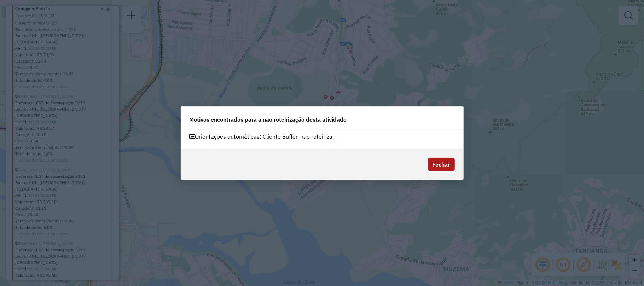
click at [439, 164] on button "Fechar" at bounding box center [441, 164] width 27 height 13
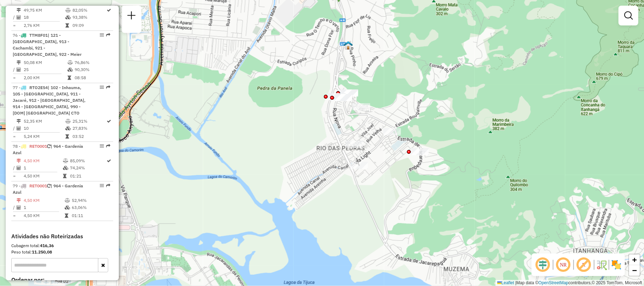
scroll to position [3452, 0]
